Goal: Browse casually

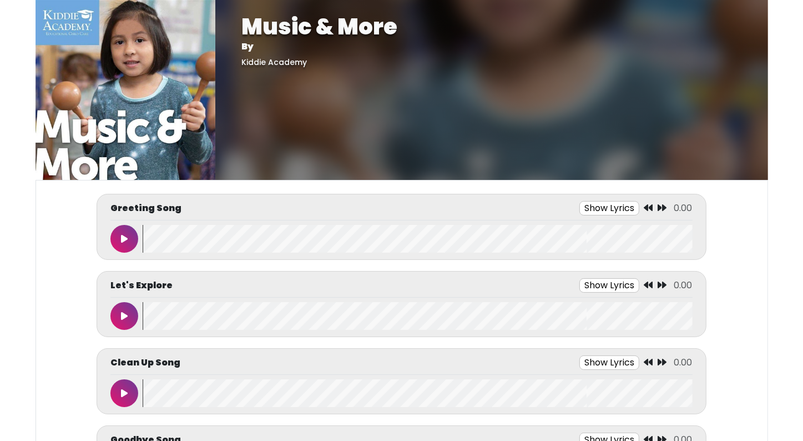
click at [132, 247] on button at bounding box center [124, 239] width 28 height 28
click at [116, 244] on button at bounding box center [124, 239] width 28 height 28
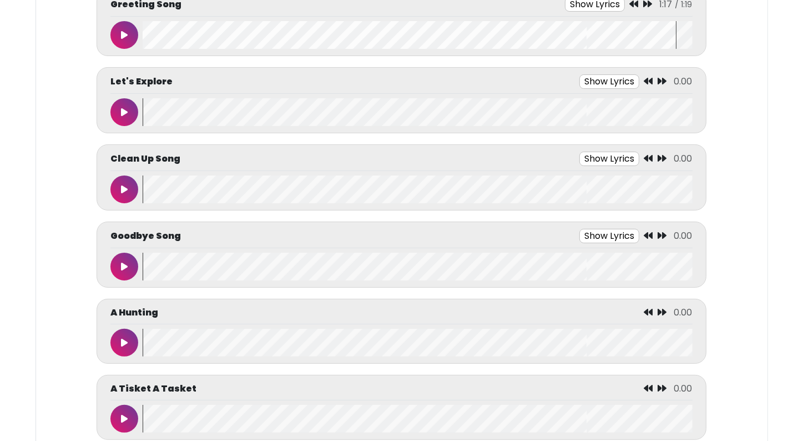
scroll to position [333, 0]
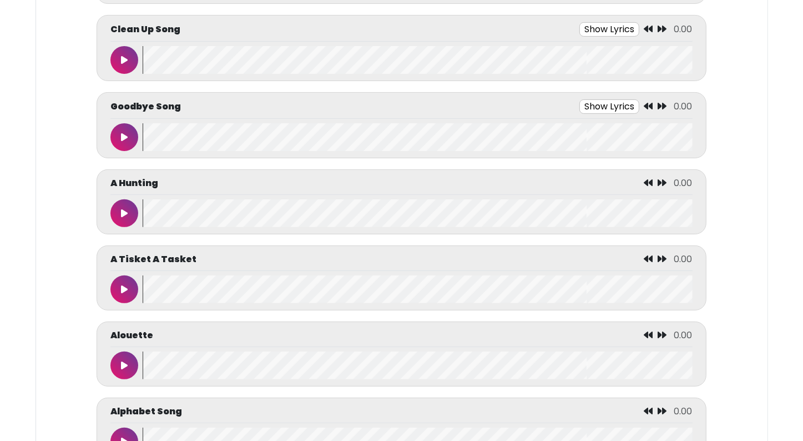
click at [122, 434] on button at bounding box center [124, 442] width 28 height 28
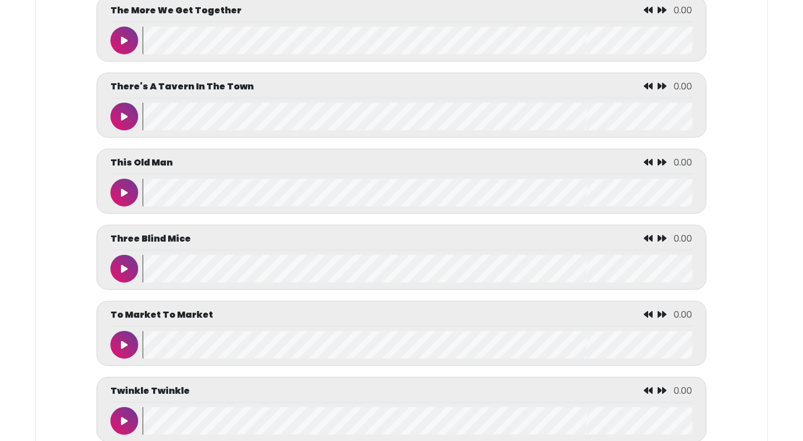
scroll to position [5135, 0]
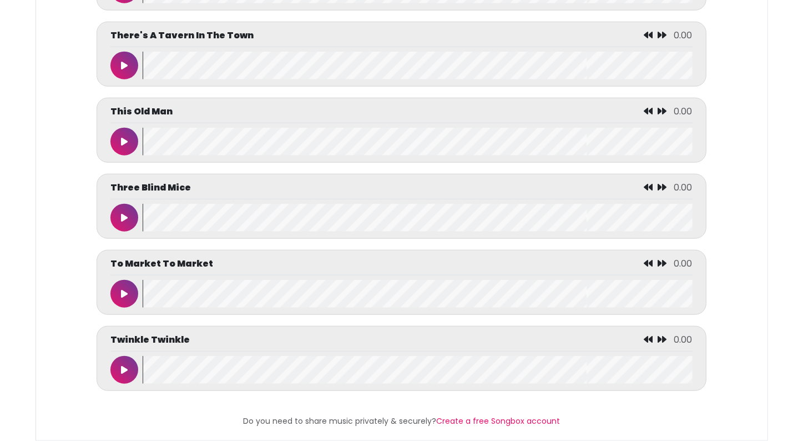
click at [126, 368] on button at bounding box center [124, 370] width 28 height 28
drag, startPoint x: 126, startPoint y: 368, endPoint x: 122, endPoint y: 355, distance: 13.0
click at [122, 356] on button at bounding box center [124, 370] width 28 height 28
click at [127, 52] on button at bounding box center [124, 66] width 28 height 28
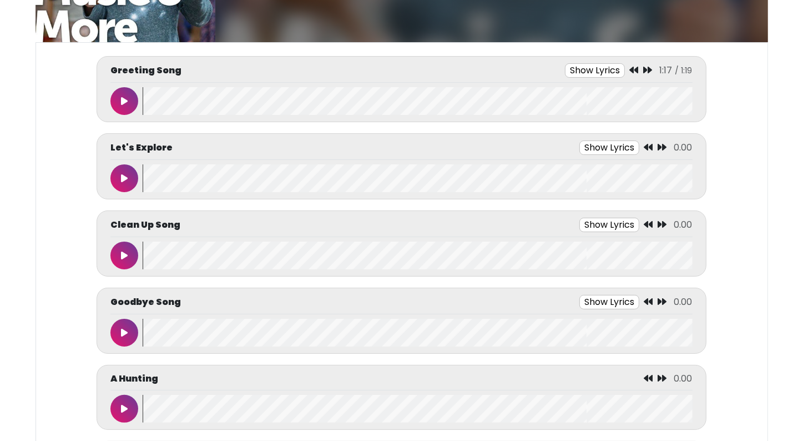
scroll to position [415, 0]
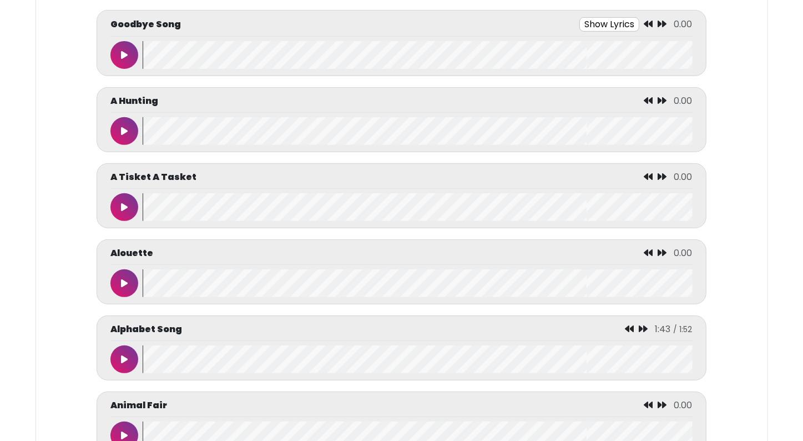
click at [127, 42] on button at bounding box center [124, 55] width 28 height 28
